Goal: Task Accomplishment & Management: Manage account settings

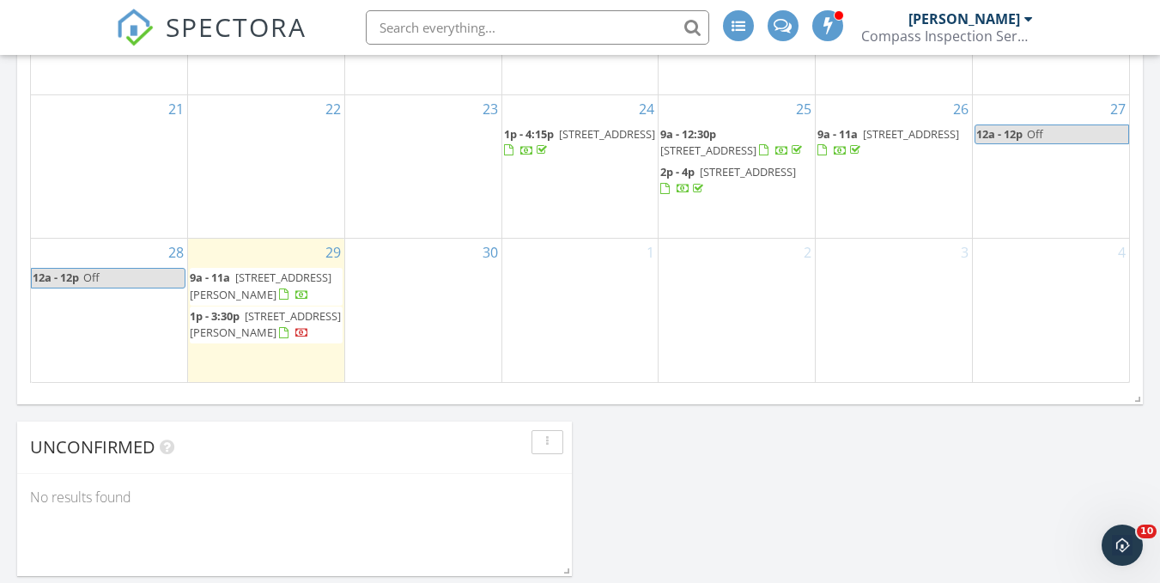
scroll to position [860, 0]
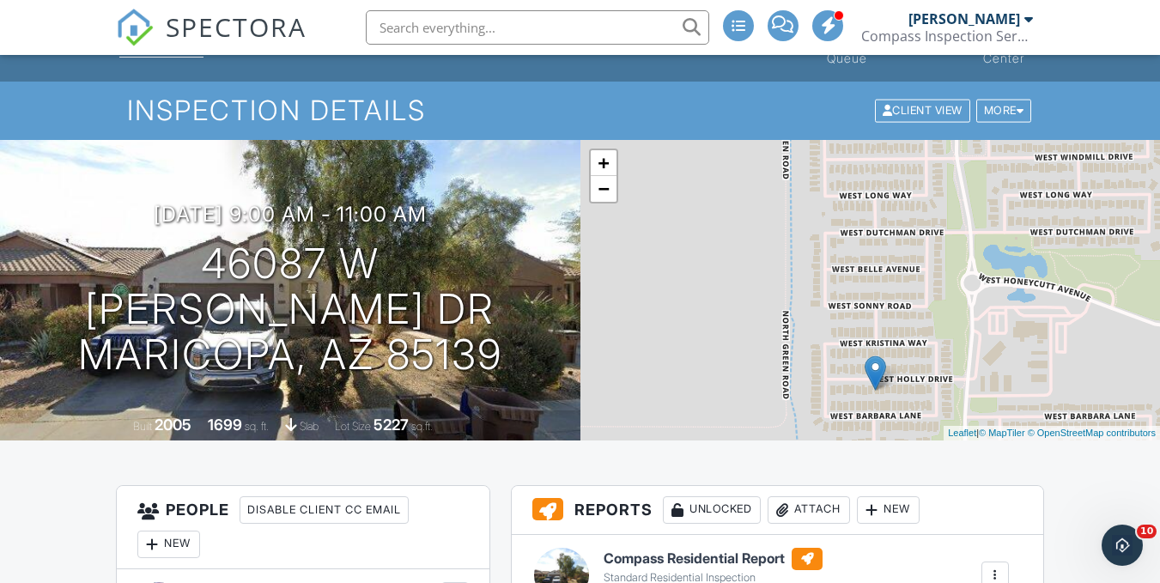
scroll to position [36, 0]
